Goal: Information Seeking & Learning: Find specific fact

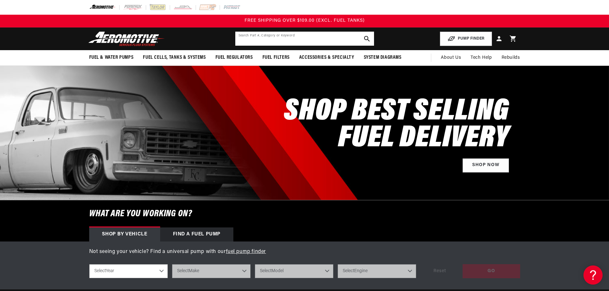
click at [252, 34] on input "text" at bounding box center [304, 39] width 139 height 14
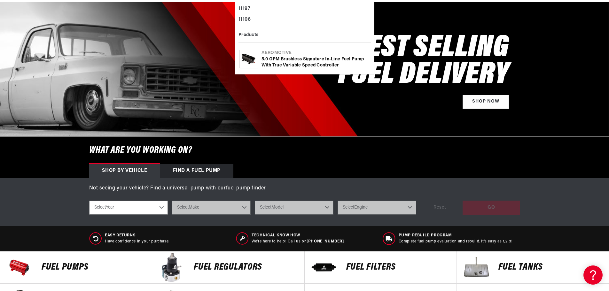
scroll to position [64, 0]
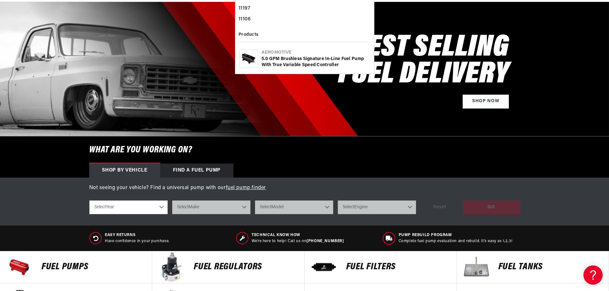
type input "11196"
click at [306, 62] on div "5.0 GPM Brushless Signature In-Line Fuel Pump with True Variable Speed Controll…" at bounding box center [316, 62] width 108 height 12
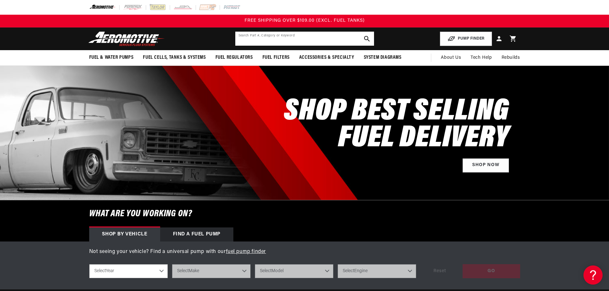
click at [297, 35] on input "text" at bounding box center [304, 39] width 139 height 14
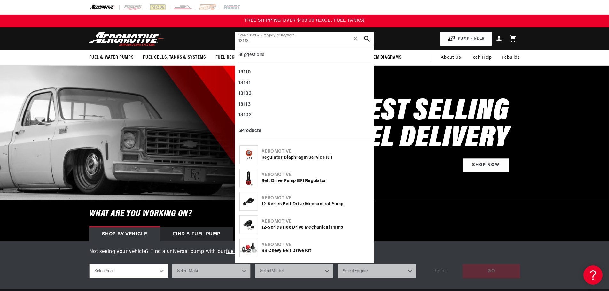
type input "13113"
click at [304, 173] on div "Aeromotive" at bounding box center [316, 175] width 108 height 6
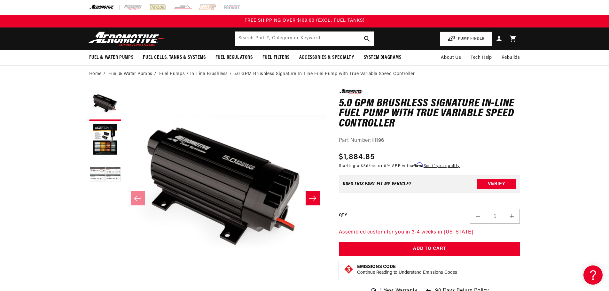
click at [97, 166] on button "Load image 3 in gallery view" at bounding box center [105, 175] width 32 height 32
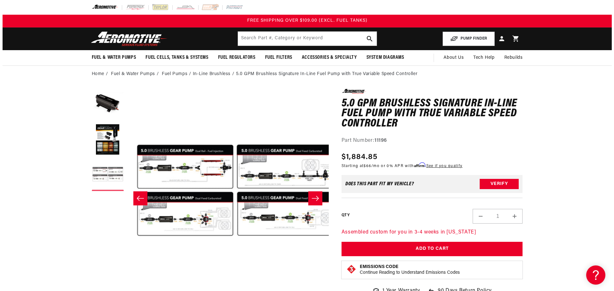
scroll to position [0, 404]
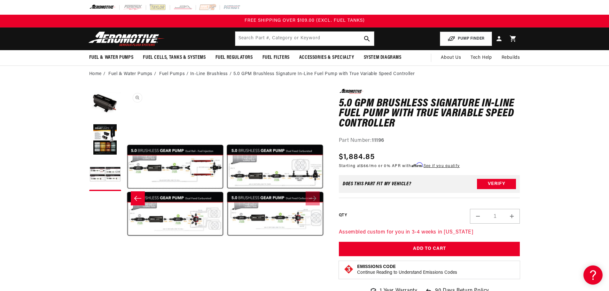
click at [124, 291] on button "Open media 3 in modal" at bounding box center [124, 291] width 0 height 0
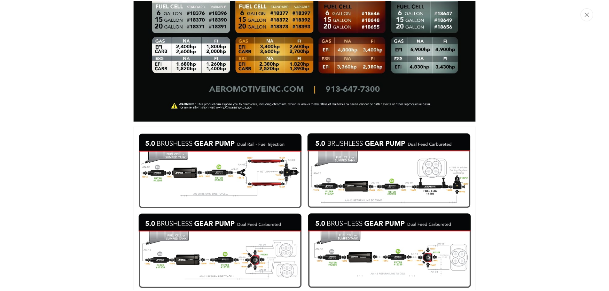
scroll to position [597, 0]
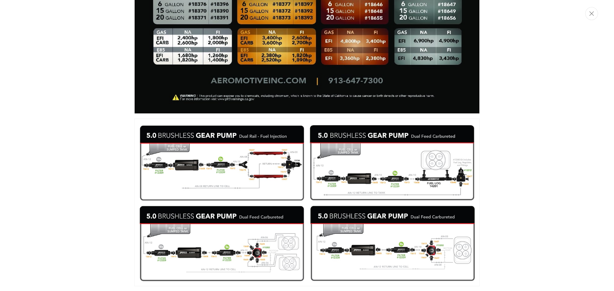
click at [243, 175] on img "Media gallery" at bounding box center [306, 203] width 345 height 168
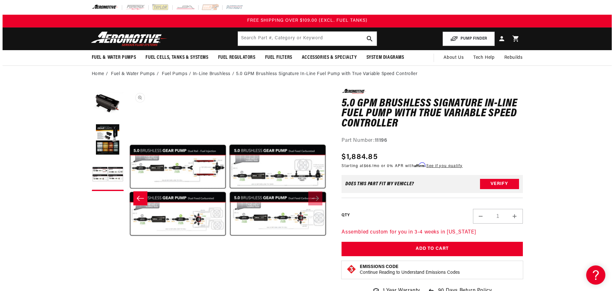
scroll to position [0, 404]
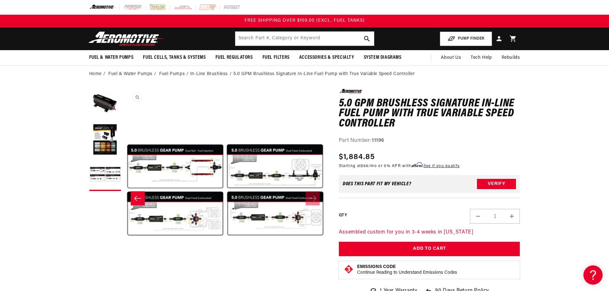
click at [124, 291] on button "Open media 3 in modal" at bounding box center [124, 291] width 0 height 0
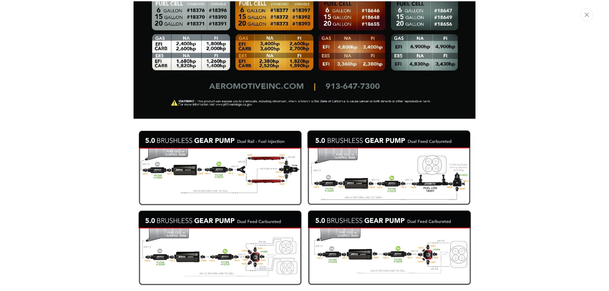
scroll to position [597, 0]
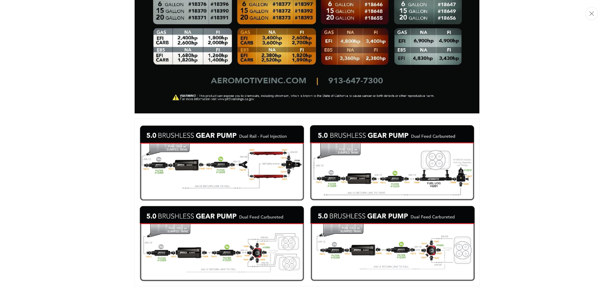
click at [276, 179] on img "Media gallery" at bounding box center [306, 203] width 345 height 168
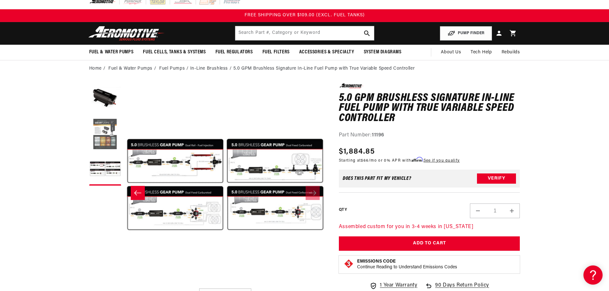
scroll to position [0, 0]
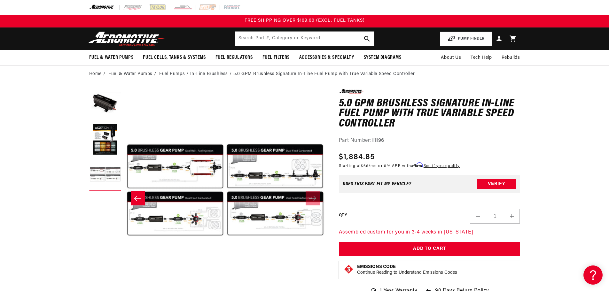
click at [104, 171] on button "Load image 3 in gallery view" at bounding box center [105, 175] width 32 height 32
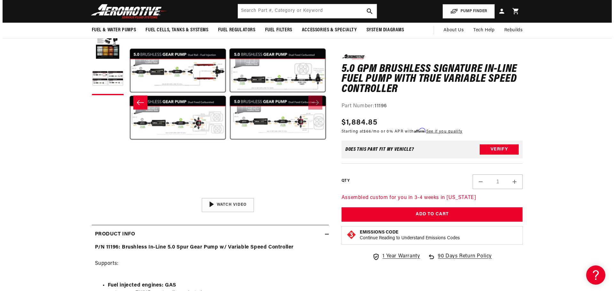
scroll to position [0, 404]
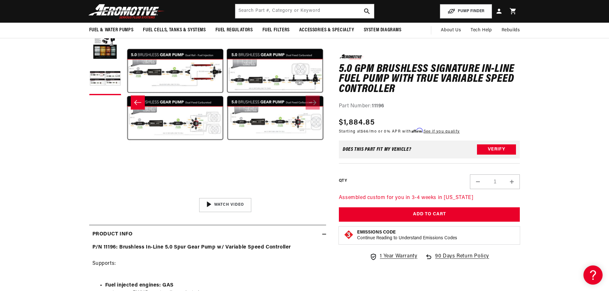
click at [124, 195] on button "Open media 3 in modal" at bounding box center [124, 195] width 0 height 0
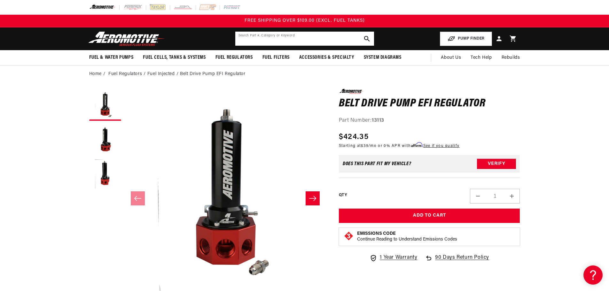
click at [270, 40] on input "text" at bounding box center [304, 39] width 139 height 14
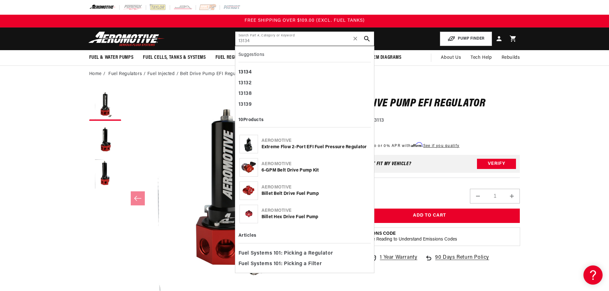
type input "13134"
click at [270, 144] on div "Extreme Flow 2-Port EFI Fuel Pressure Regulator" at bounding box center [316, 147] width 108 height 6
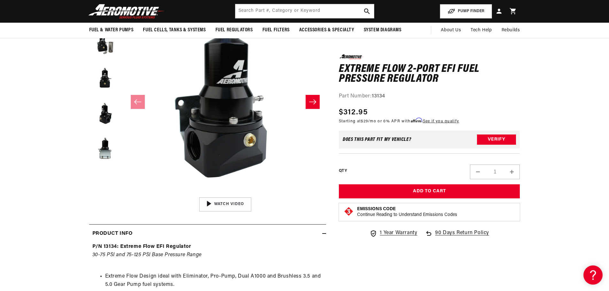
scroll to position [96, 0]
